Goal: Information Seeking & Learning: Find specific fact

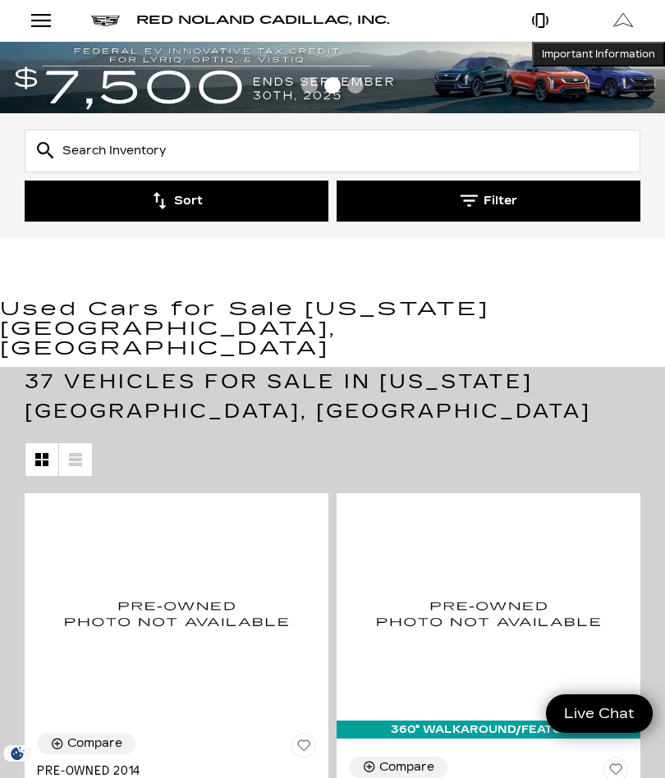
click at [81, 150] on input "Search Inventory" at bounding box center [333, 151] width 616 height 43
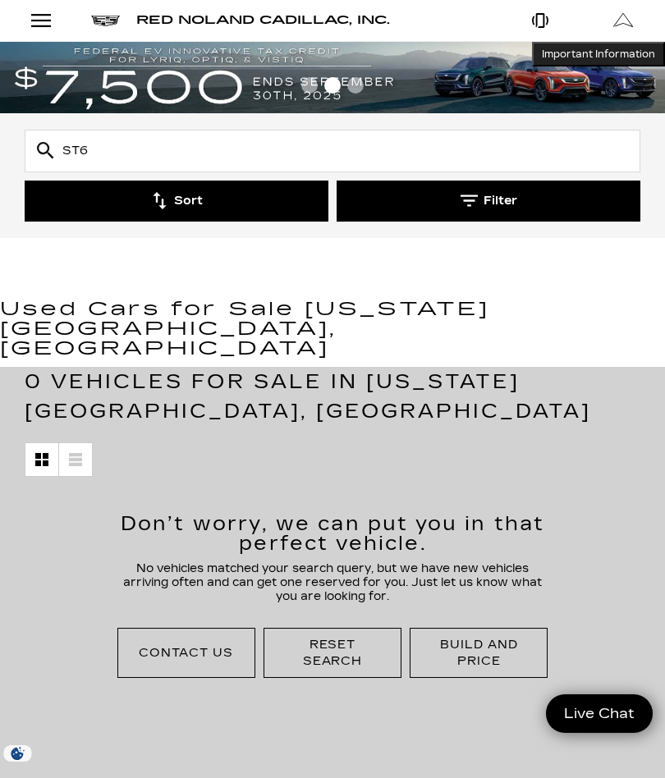
click at [45, 154] on icon at bounding box center [45, 150] width 16 height 16
click at [56, 151] on input "ST6" at bounding box center [333, 151] width 616 height 43
type input "2022 Cadillac ST6"
click at [49, 148] on icon at bounding box center [45, 150] width 16 height 16
click at [42, 155] on icon at bounding box center [45, 150] width 17 height 17
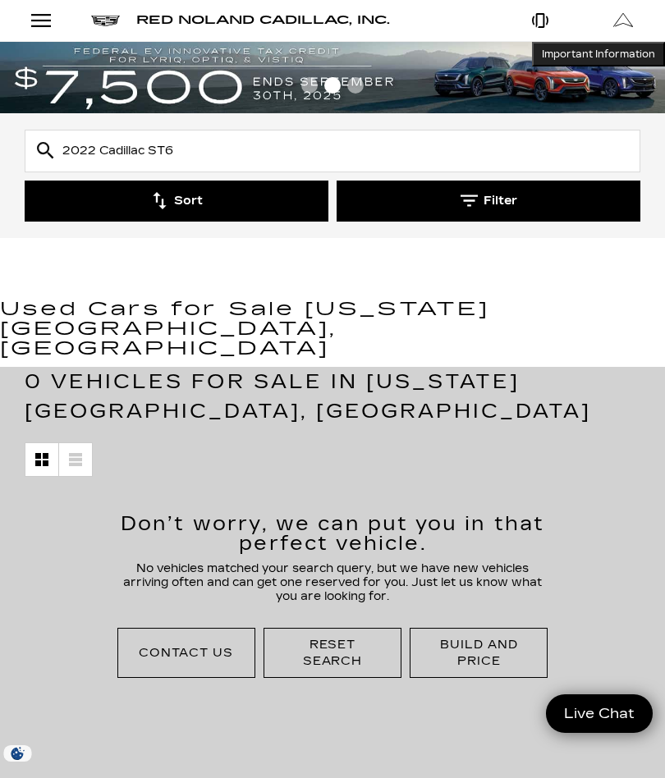
click at [195, 147] on input "2022 Cadillac ST6" at bounding box center [333, 151] width 616 height 43
